Goal: Check status: Check status

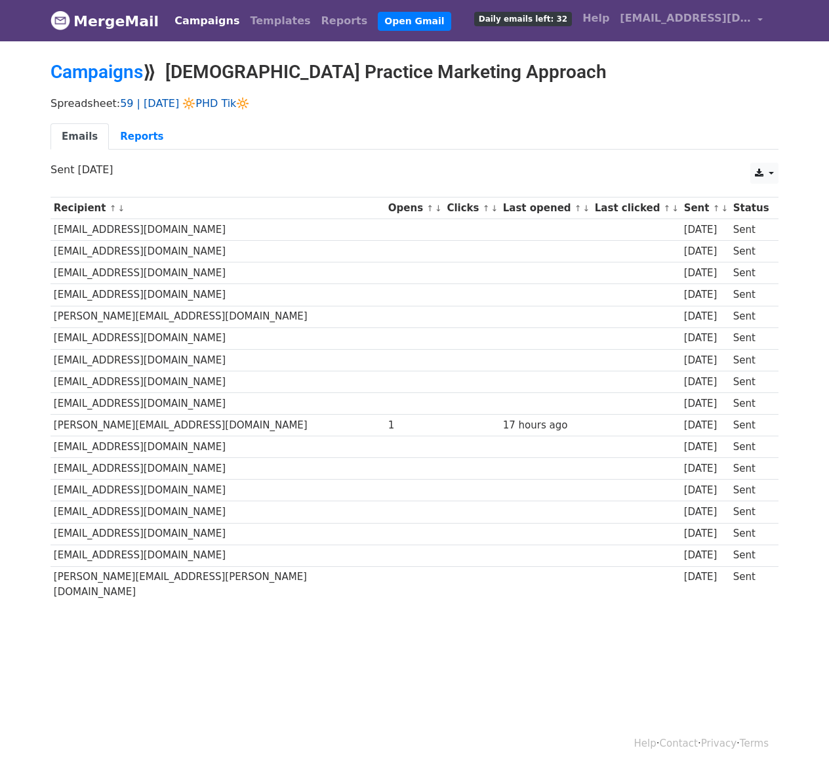
click at [186, 103] on link "59 | SEPT 1 🔆PHD Tik🔆" at bounding box center [184, 103] width 129 height 12
